Goal: Use online tool/utility: Utilize a website feature to perform a specific function

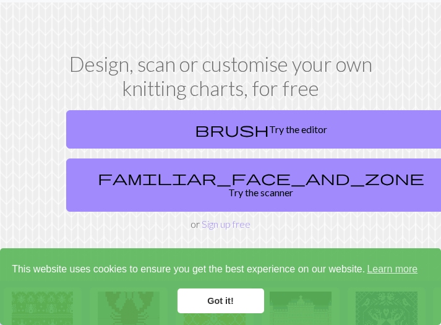
scroll to position [40, 0]
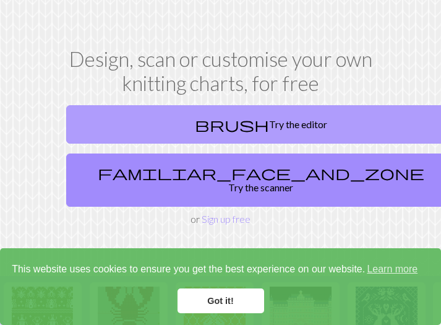
click at [166, 133] on link "brush Try the editor" at bounding box center [261, 124] width 390 height 38
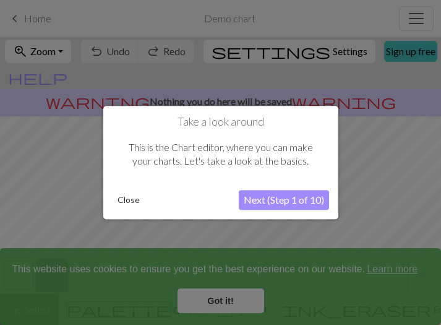
click at [278, 197] on button "Next (Step 1 of 10)" at bounding box center [284, 200] width 90 height 20
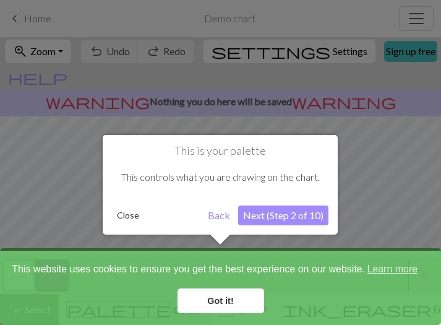
click at [275, 219] on button "Next (Step 2 of 10)" at bounding box center [283, 215] width 90 height 20
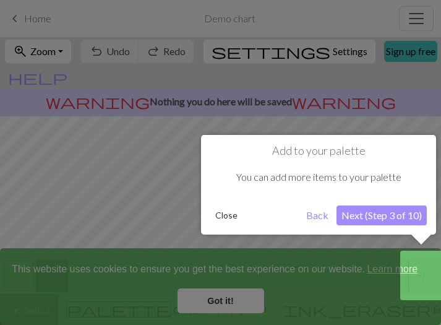
click at [384, 222] on button "Next (Step 3 of 10)" at bounding box center [382, 215] width 90 height 20
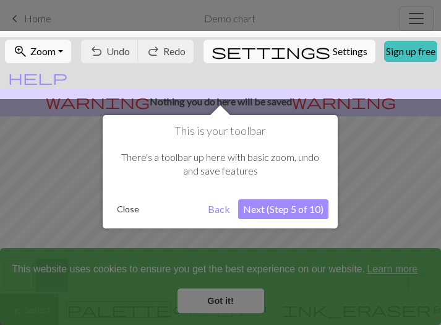
click at [213, 210] on button "Back" at bounding box center [219, 209] width 32 height 20
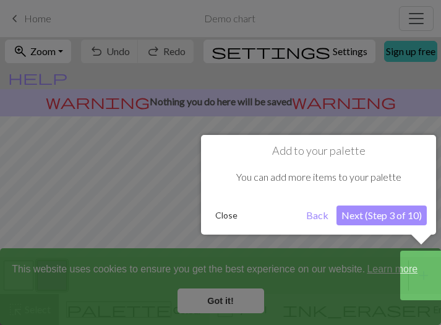
click at [359, 215] on button "Next (Step 3 of 10)" at bounding box center [382, 215] width 90 height 20
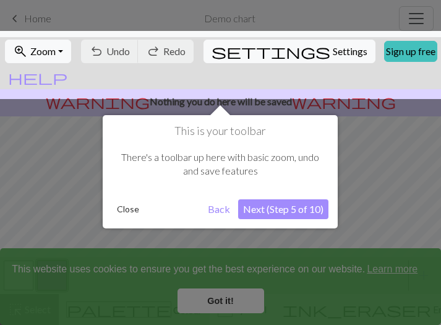
click at [290, 216] on button "Next (Step 5 of 10)" at bounding box center [283, 209] width 90 height 20
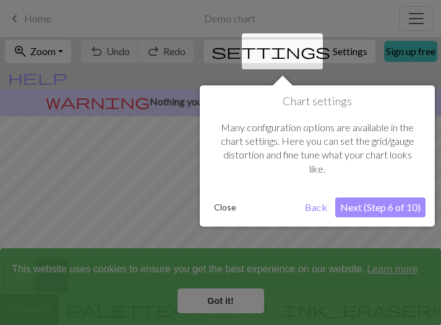
click at [371, 209] on button "Next (Step 6 of 10)" at bounding box center [380, 207] width 90 height 20
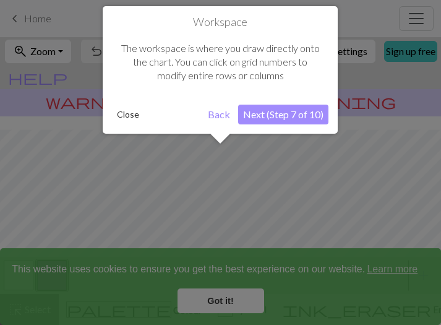
scroll to position [74, 0]
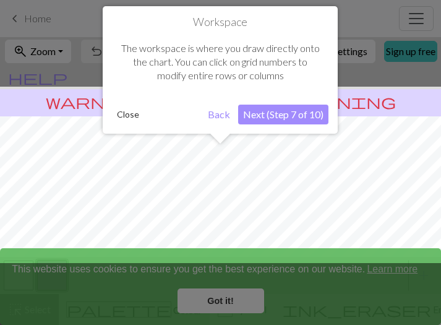
click at [276, 125] on div "Workspace The workspace is where you draw directly onto the chart. You can clic…" at bounding box center [220, 69] width 235 height 127
click at [285, 113] on button "Next (Step 7 of 10)" at bounding box center [283, 115] width 90 height 20
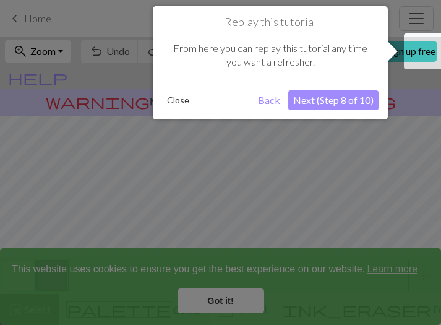
click at [317, 107] on button "Next (Step 8 of 10)" at bounding box center [333, 100] width 90 height 20
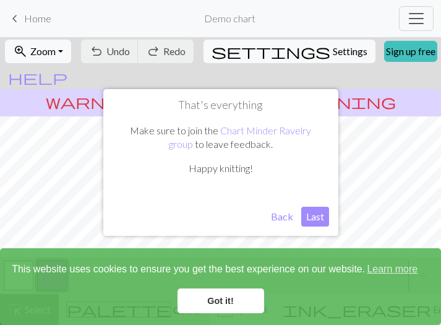
click at [316, 222] on button "Last" at bounding box center [315, 217] width 28 height 20
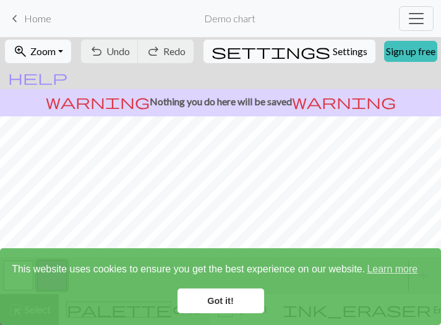
scroll to position [0, 0]
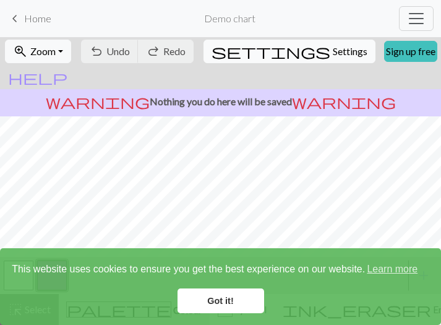
click at [292, 43] on button "settings Settings" at bounding box center [290, 52] width 172 height 24
select select "aran"
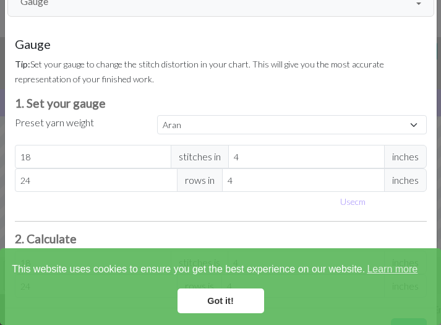
scroll to position [64, 0]
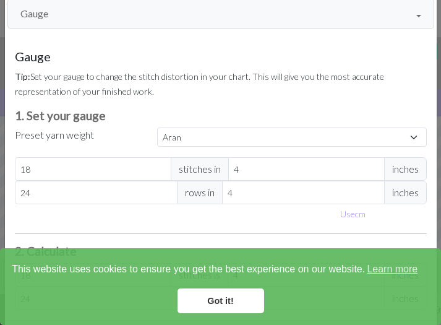
click at [217, 300] on link "Got it!" at bounding box center [221, 300] width 87 height 25
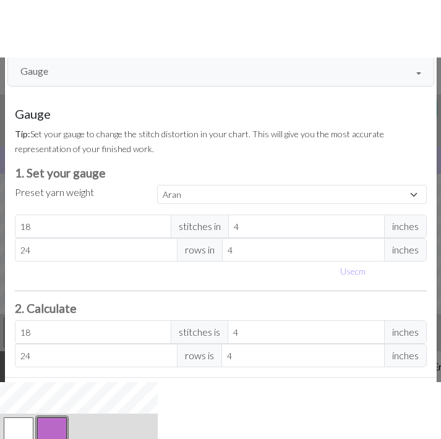
scroll to position [121, 0]
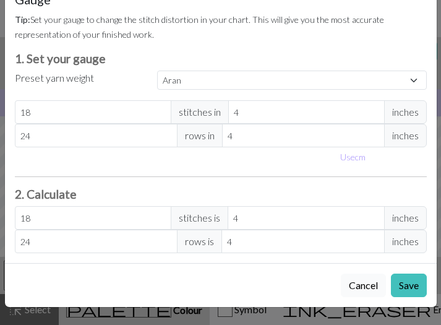
click at [363, 287] on button "Cancel" at bounding box center [363, 285] width 45 height 24
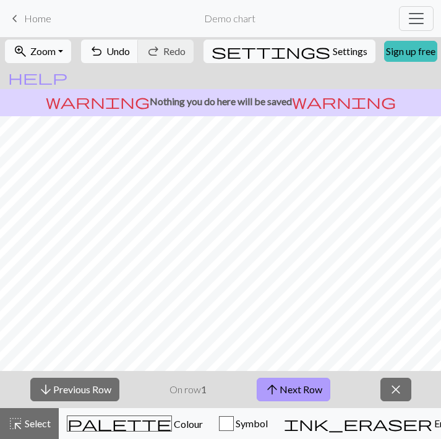
click at [292, 324] on button "arrow_upward Next Row" at bounding box center [294, 390] width 74 height 24
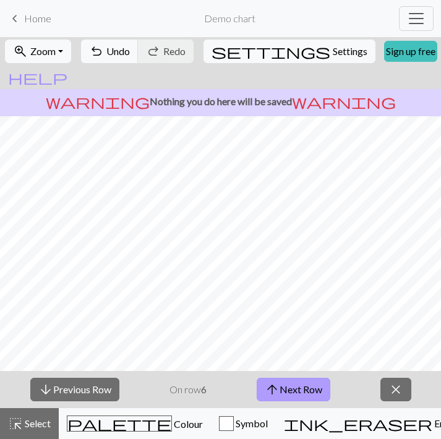
click at [292, 324] on button "arrow_upward Next Row" at bounding box center [294, 390] width 74 height 24
click at [292, 324] on button "arrow_upward Next Row" at bounding box center [296, 390] width 74 height 24
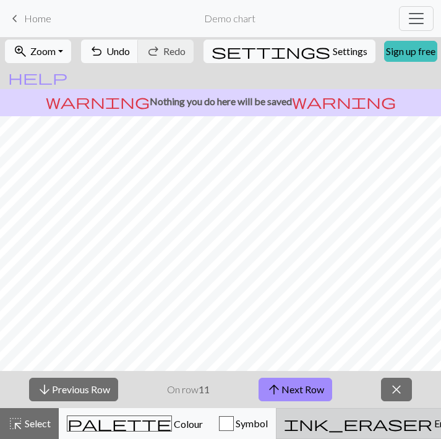
click at [284, 324] on div "ink_eraser Erase Erase" at bounding box center [371, 423] width 174 height 15
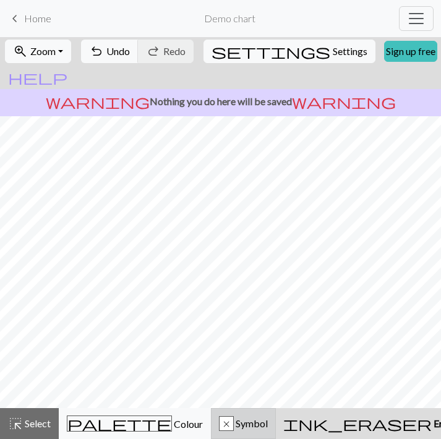
click at [234, 324] on span "Symbol" at bounding box center [251, 424] width 34 height 12
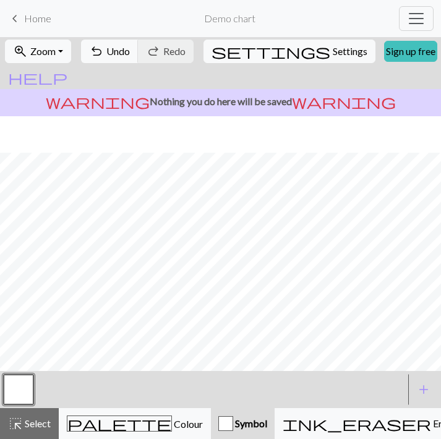
scroll to position [72, 0]
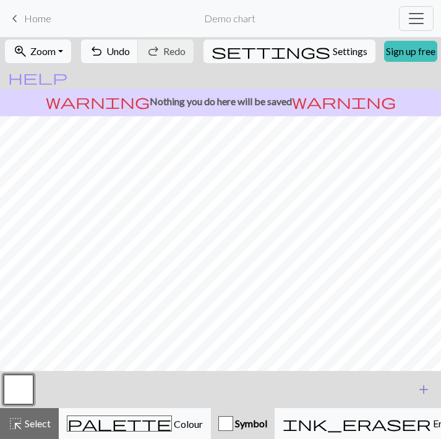
click at [413, 324] on button "add Add a symbol" at bounding box center [423, 389] width 31 height 31
click at [422, 324] on span "add" at bounding box center [423, 389] width 15 height 17
click at [49, 324] on button "button" at bounding box center [52, 390] width 30 height 30
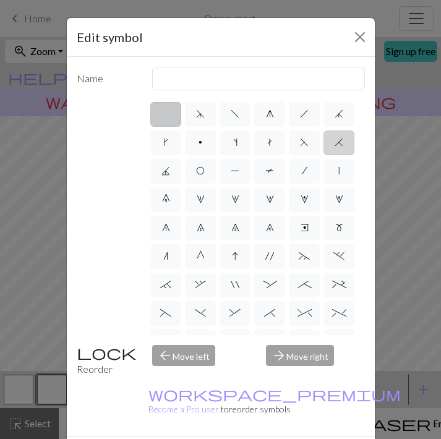
click at [343, 142] on label "H" at bounding box center [339, 143] width 31 height 25
click at [343, 142] on input "H" at bounding box center [339, 139] width 8 height 8
radio input "true"
type input "k2tog"
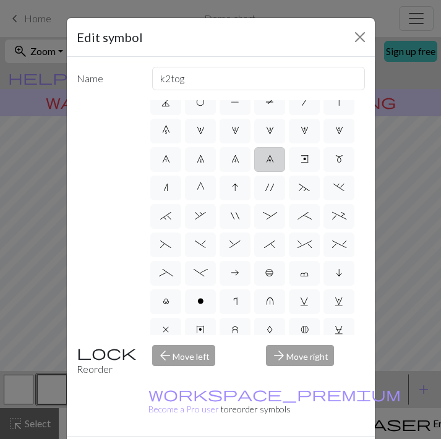
scroll to position [0, 0]
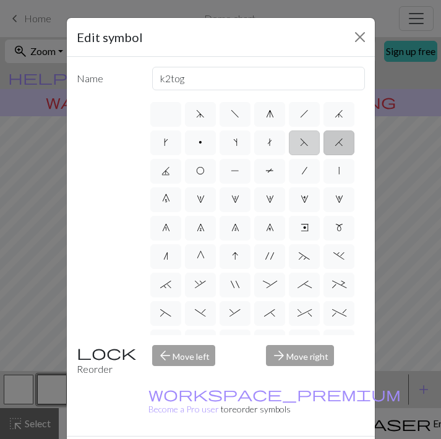
click at [302, 142] on span "F" at bounding box center [304, 142] width 9 height 10
click at [302, 142] on input "F" at bounding box center [304, 139] width 8 height 8
radio input "true"
type input "ssk"
click at [200, 174] on span "O" at bounding box center [200, 171] width 9 height 10
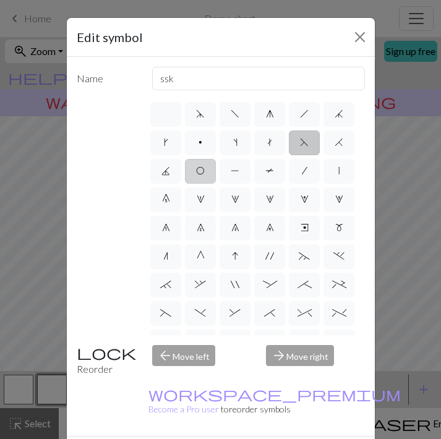
click at [200, 171] on input "O" at bounding box center [200, 167] width 8 height 8
radio input "true"
type input "yo"
click at [342, 138] on span "H" at bounding box center [339, 142] width 9 height 10
click at [342, 138] on input "H" at bounding box center [339, 139] width 8 height 8
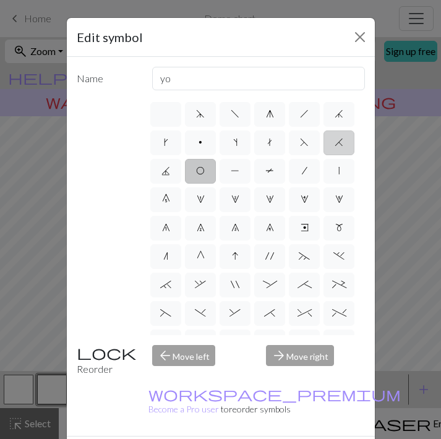
radio input "true"
type input "k2tog"
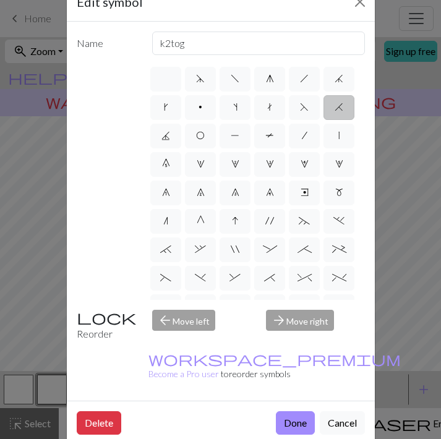
scroll to position [45, 0]
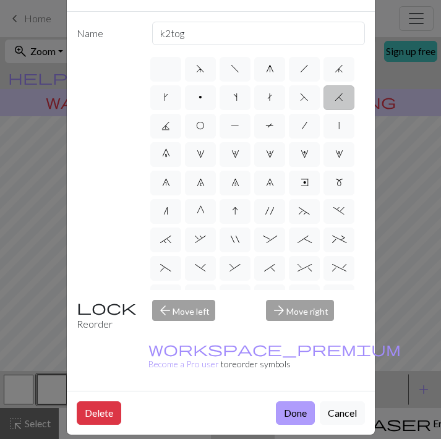
click at [301, 324] on button "Done" at bounding box center [295, 414] width 39 height 24
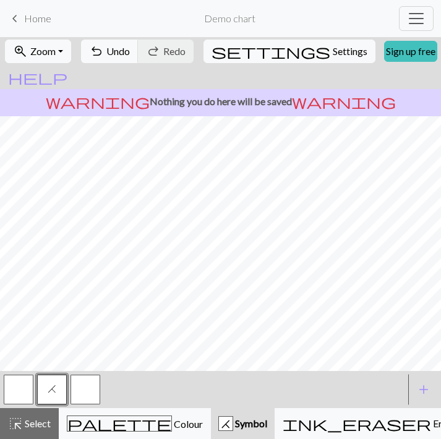
click at [94, 324] on button "button" at bounding box center [86, 390] width 30 height 30
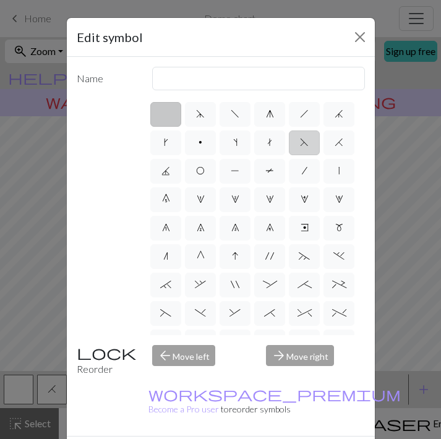
click at [302, 143] on span "F" at bounding box center [304, 142] width 9 height 10
click at [302, 143] on input "F" at bounding box center [304, 139] width 8 height 8
radio input "true"
type input "ssk"
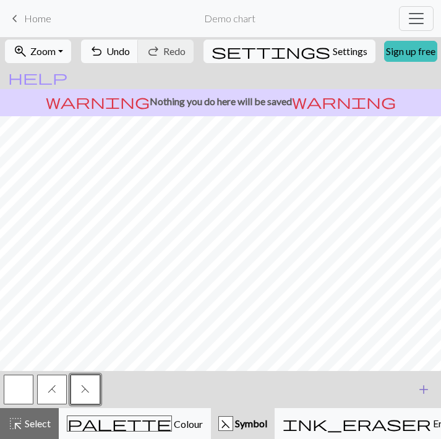
click at [426, 324] on span "add" at bounding box center [423, 389] width 15 height 17
click at [117, 324] on button "button" at bounding box center [119, 390] width 30 height 30
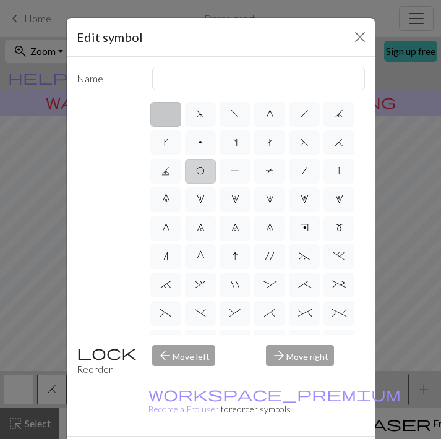
click at [198, 172] on span "O" at bounding box center [200, 171] width 9 height 10
click at [198, 171] on input "O" at bounding box center [200, 167] width 8 height 8
radio input "true"
type input "yo"
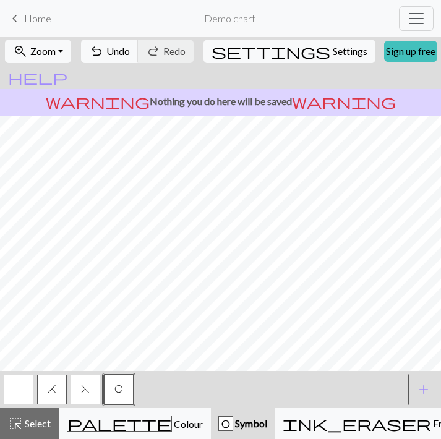
scroll to position [0, 0]
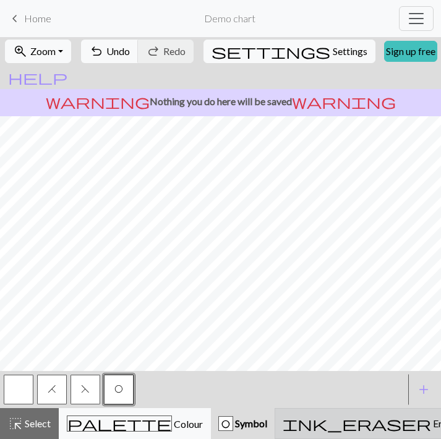
click at [283, 324] on div "ink_eraser Erase Erase" at bounding box center [370, 423] width 174 height 15
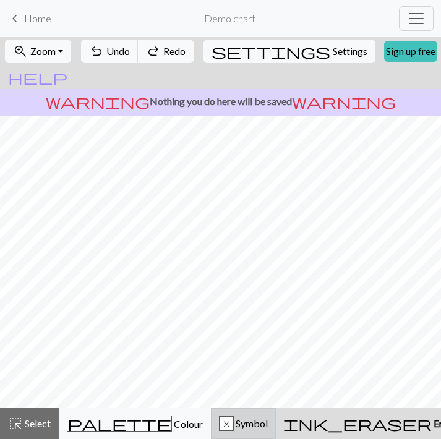
click at [234, 324] on span "Symbol" at bounding box center [251, 424] width 34 height 12
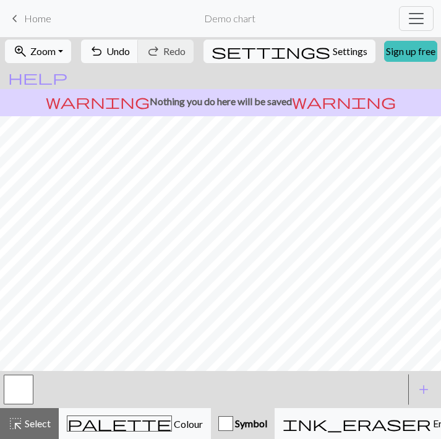
click at [19, 324] on button "button" at bounding box center [19, 390] width 30 height 30
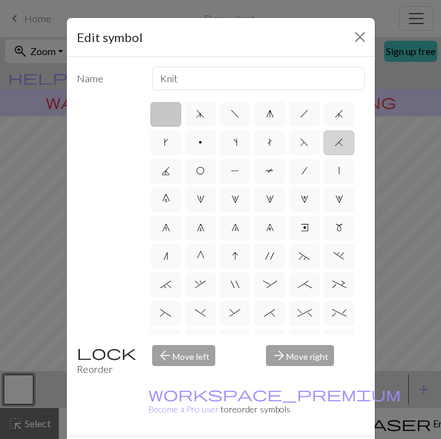
click at [328, 146] on label "H" at bounding box center [339, 143] width 31 height 25
click at [335, 143] on input "H" at bounding box center [339, 139] width 8 height 8
radio input "true"
type input "k2tog"
click at [300, 324] on div "arrow_forward Move right" at bounding box center [316, 361] width 114 height 32
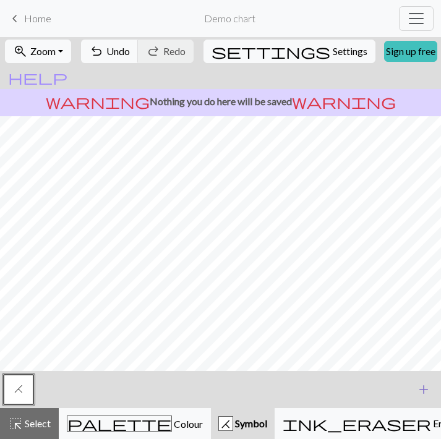
click at [429, 324] on span "add" at bounding box center [423, 389] width 15 height 17
click at [48, 324] on button "button" at bounding box center [52, 390] width 30 height 30
click at [50, 324] on button "button" at bounding box center [52, 390] width 30 height 30
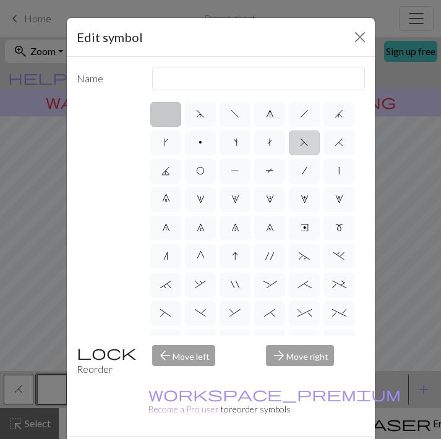
click at [308, 146] on label "F" at bounding box center [304, 143] width 31 height 25
click at [308, 143] on input "F" at bounding box center [304, 139] width 8 height 8
radio input "true"
type input "ssk"
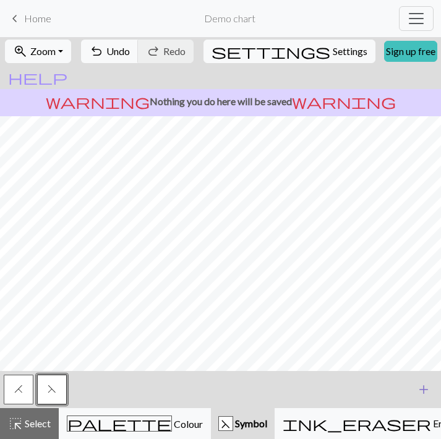
click at [424, 324] on span "add" at bounding box center [423, 389] width 15 height 17
click at [80, 324] on button "button" at bounding box center [86, 390] width 30 height 30
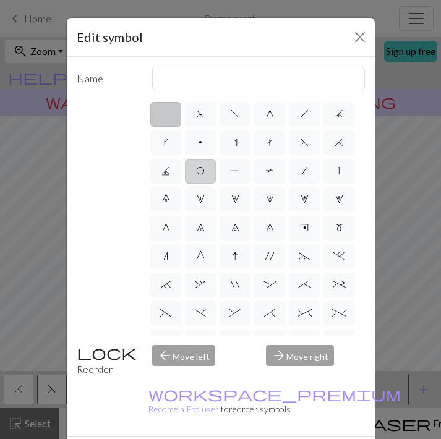
click at [203, 166] on span "O" at bounding box center [200, 171] width 9 height 10
click at [203, 165] on input "O" at bounding box center [200, 167] width 8 height 8
radio input "true"
type input "yo"
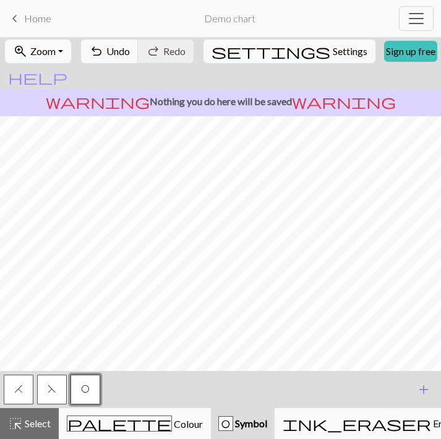
click at [426, 324] on button "add Add a symbol" at bounding box center [423, 389] width 31 height 31
click at [187, 324] on div "H F O" at bounding box center [203, 389] width 403 height 33
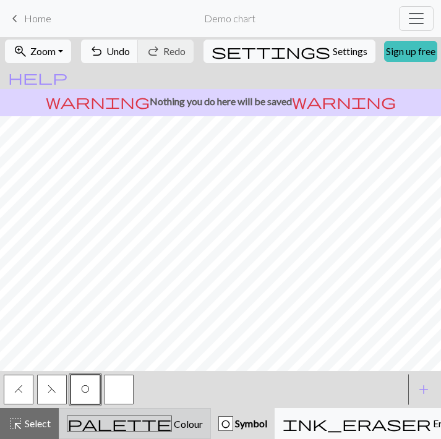
click at [97, 324] on span "palette" at bounding box center [119, 423] width 104 height 17
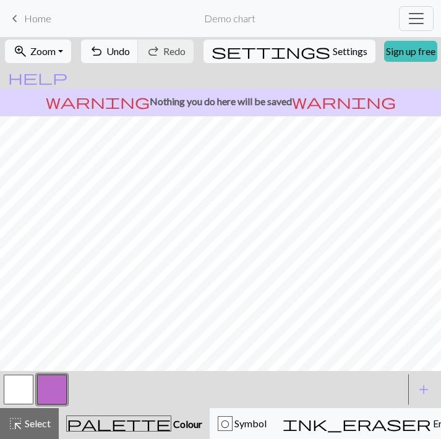
click at [15, 324] on button "button" at bounding box center [19, 390] width 30 height 30
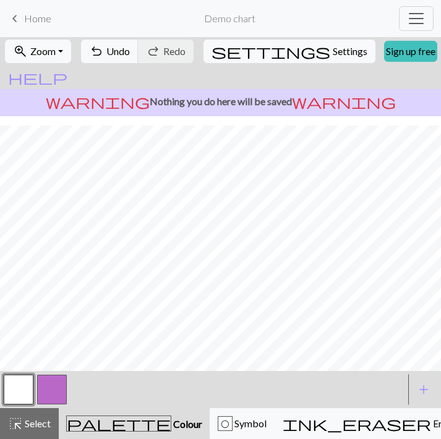
scroll to position [9, 0]
